Goal: Communication & Community: Participate in discussion

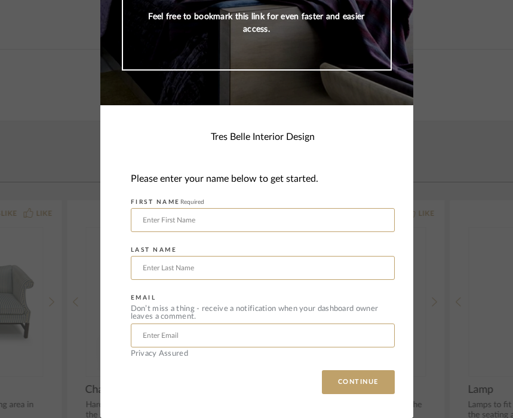
scroll to position [156, 0]
type input "[PERSON_NAME]"
type input "imbs"
type input "Lisaimbs@m"
type input "[EMAIL_ADDRESS][DOMAIN_NAME]"
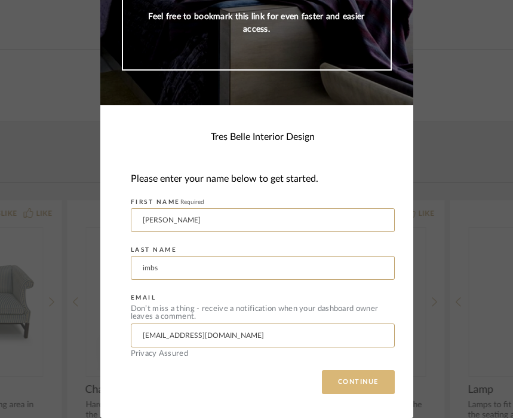
click at [353, 380] on button "CONTINUE" at bounding box center [358, 382] width 73 height 24
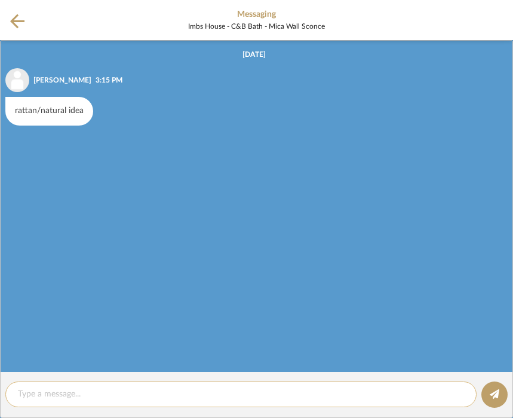
click at [41, 393] on textarea at bounding box center [241, 394] width 446 height 13
type textarea "In teres"
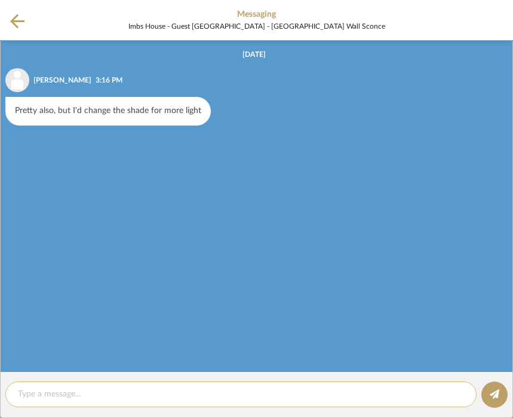
click at [27, 401] on div at bounding box center [241, 394] width 472 height 26
click at [25, 393] on textarea at bounding box center [241, 394] width 446 height 13
type textarea "agree"
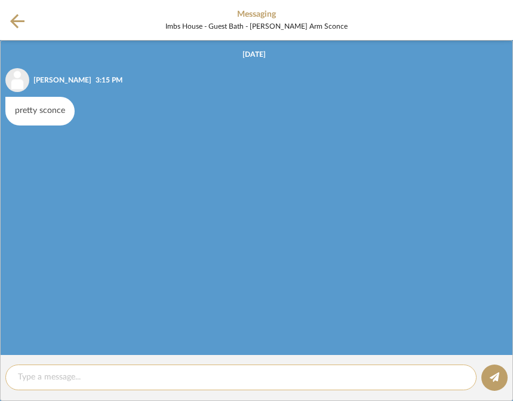
click at [22, 376] on textarea at bounding box center [241, 377] width 446 height 13
type textarea "like that too!!"
click at [492, 377] on icon at bounding box center [495, 377] width 10 height 10
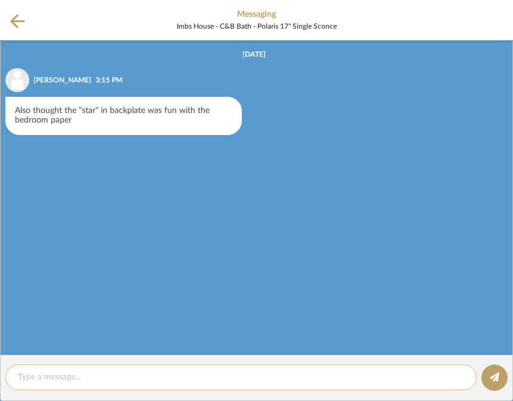
click at [23, 375] on textarea at bounding box center [241, 377] width 446 height 13
type textarea "fun"
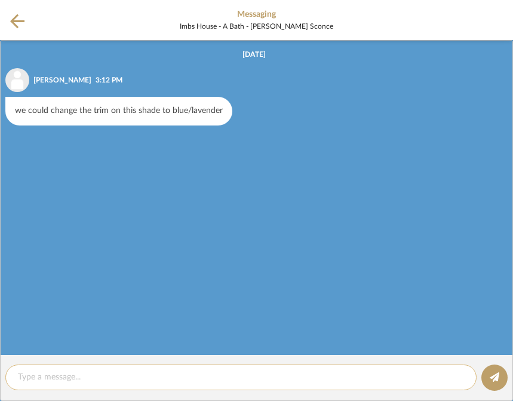
click at [39, 374] on textarea at bounding box center [241, 377] width 446 height 13
type textarea "think the scale is big enough?"
